Goal: Information Seeking & Learning: Learn about a topic

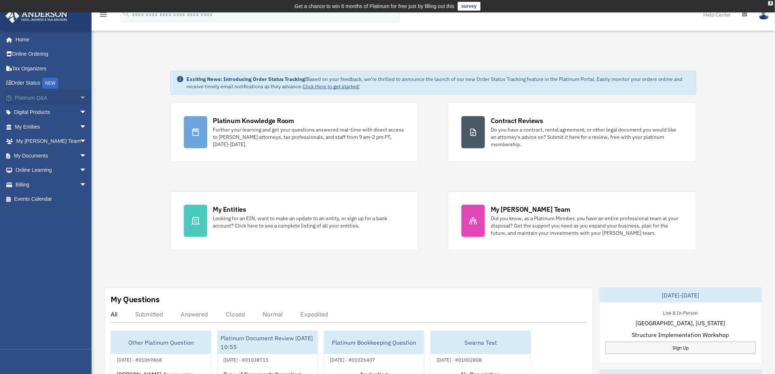
click at [79, 96] on span "arrow_drop_down" at bounding box center [86, 97] width 15 height 15
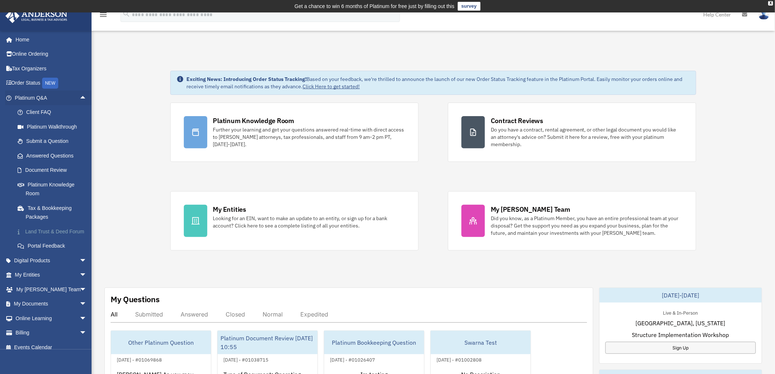
click at [41, 231] on link "Land Trust & Deed Forum" at bounding box center [54, 231] width 88 height 15
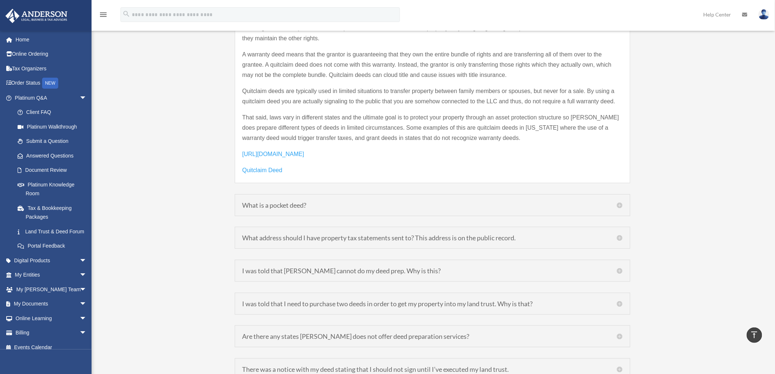
scroll to position [1180, 0]
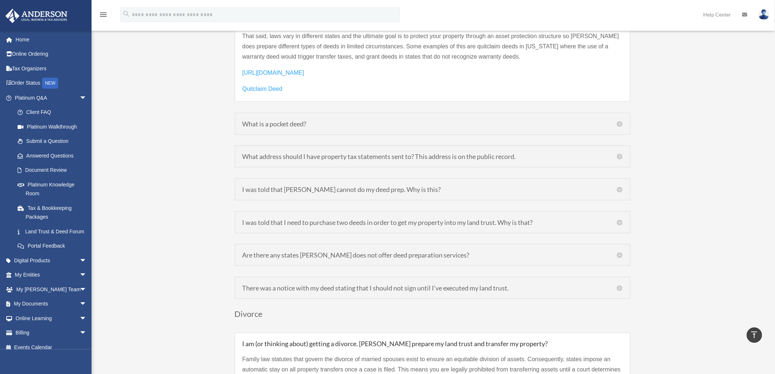
click at [281, 252] on h5 "Are there any states [PERSON_NAME] does not offer deed preparation services?" at bounding box center [432, 255] width 380 height 7
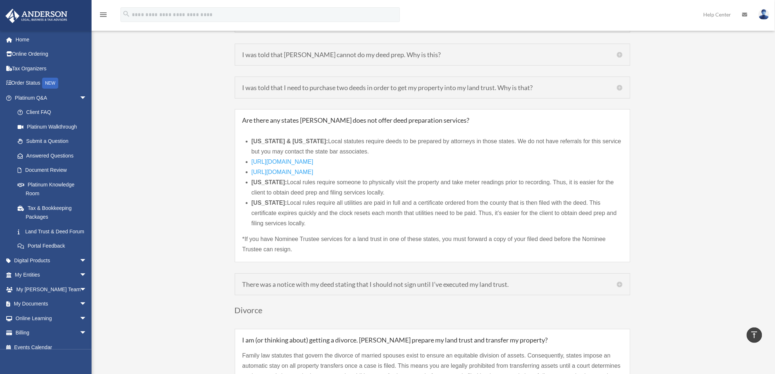
scroll to position [1099, 0]
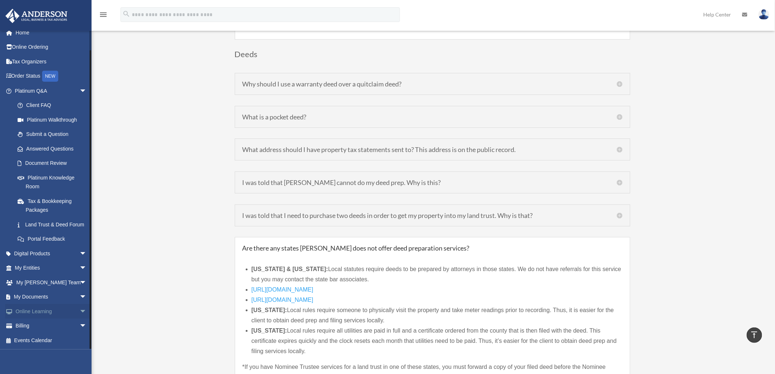
scroll to position [15, 0]
click at [79, 328] on span "arrow_drop_down" at bounding box center [86, 326] width 15 height 15
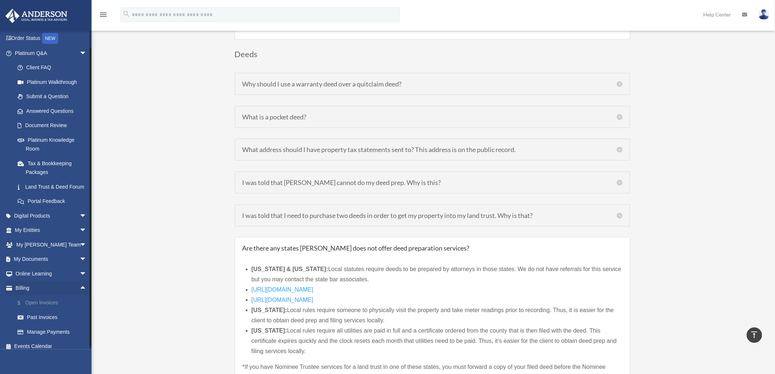
scroll to position [59, 0]
